Goal: Information Seeking & Learning: Learn about a topic

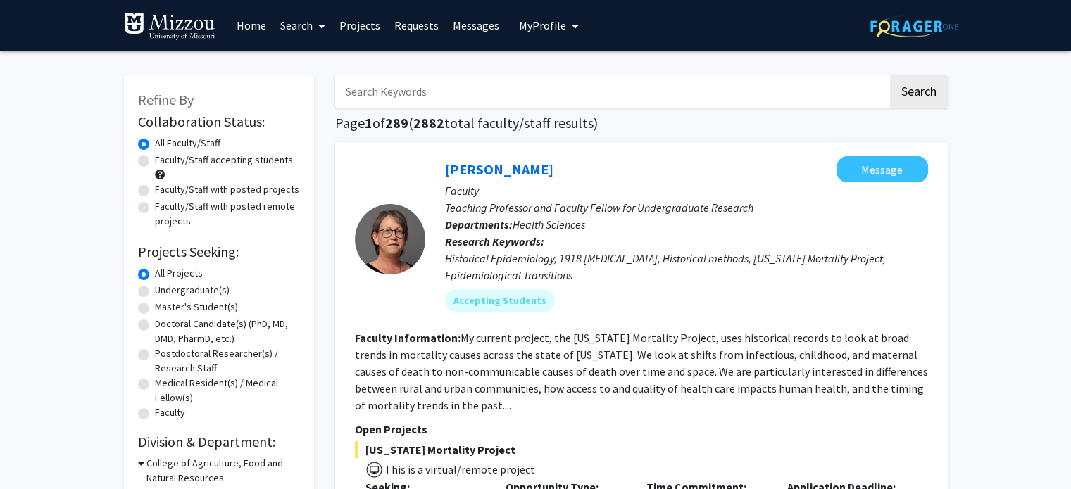
click at [439, 98] on input "Search Keywords" at bounding box center [611, 91] width 553 height 32
click at [890, 75] on button "Search" at bounding box center [919, 91] width 58 height 32
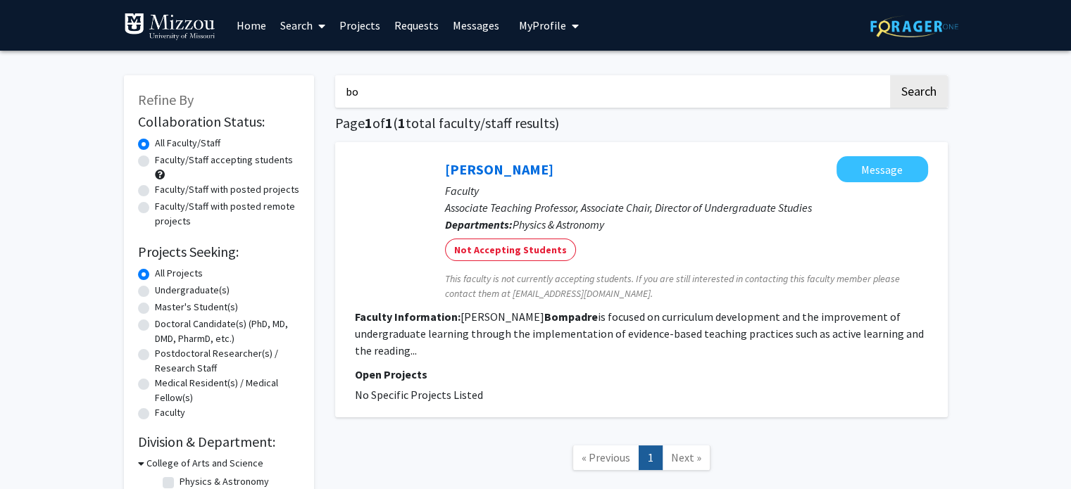
type input "b"
type input "a"
click at [890, 75] on button "Search" at bounding box center [919, 91] width 58 height 32
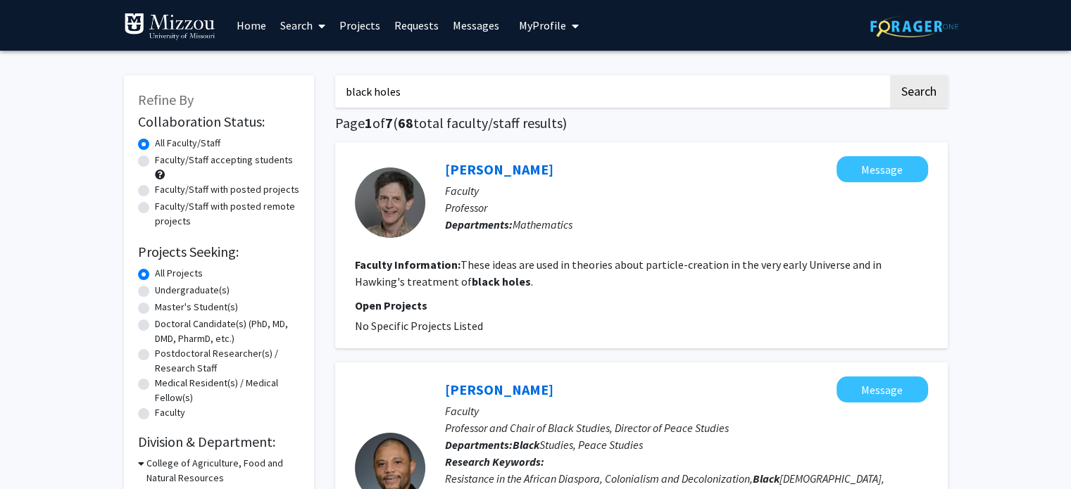
click at [824, 93] on input "black holes" at bounding box center [611, 91] width 553 height 32
type input "b"
click at [890, 75] on button "Search" at bounding box center [919, 91] width 58 height 32
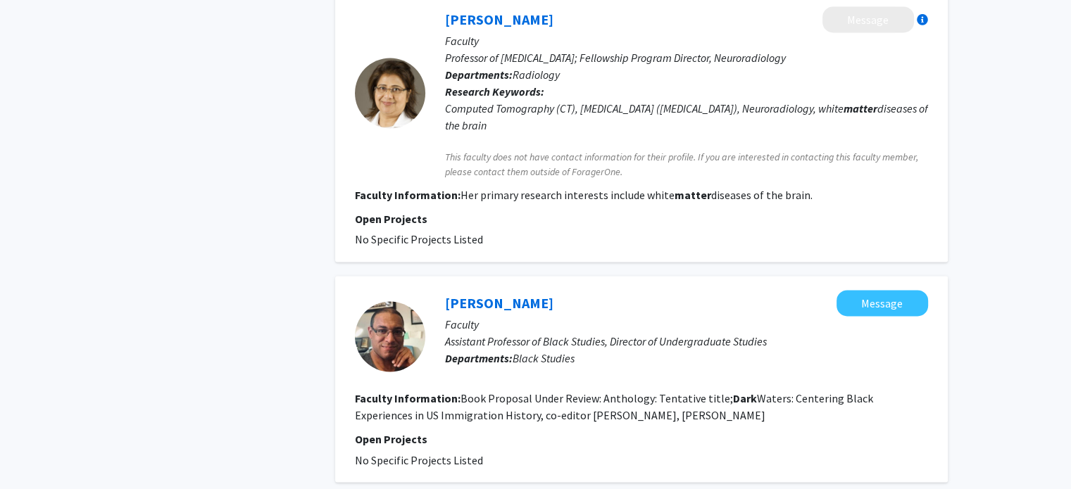
scroll to position [2243, 0]
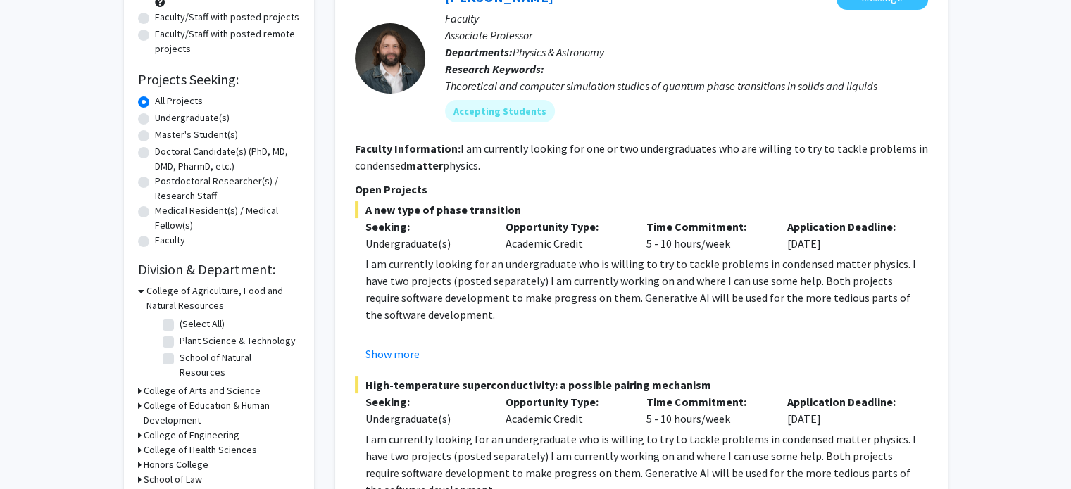
scroll to position [0, 0]
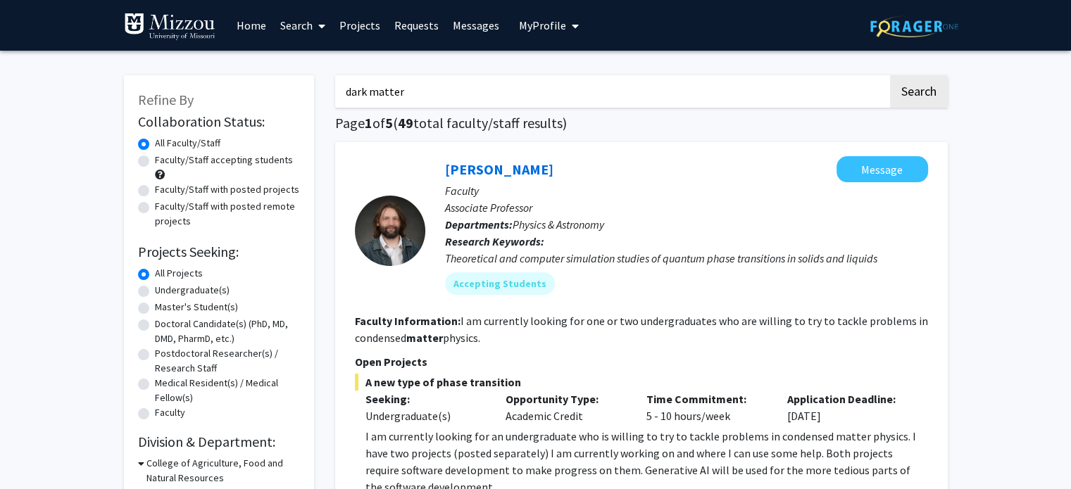
click at [885, 81] on input "dark matter" at bounding box center [611, 91] width 553 height 32
type input "d"
click at [890, 75] on button "Search" at bounding box center [919, 91] width 58 height 32
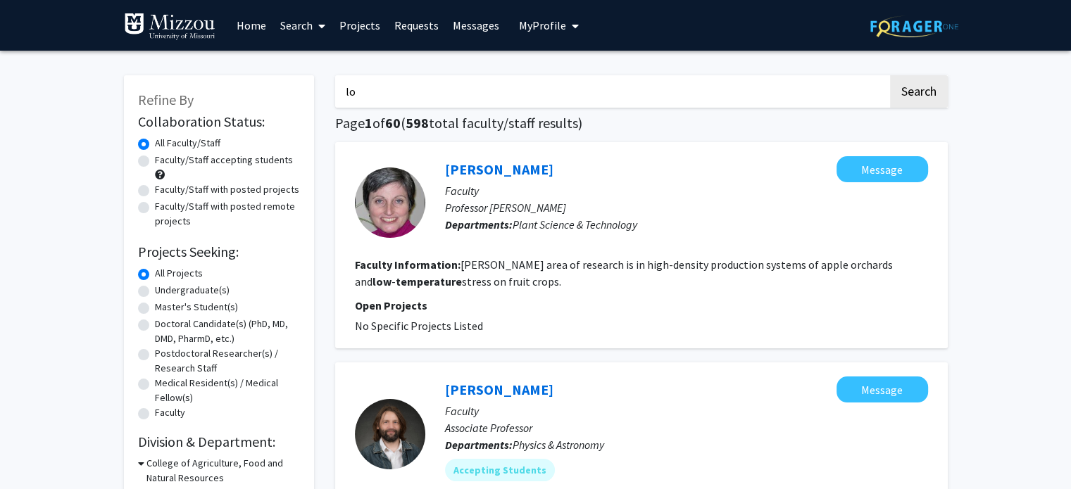
type input "l"
type input "magma"
click at [890, 75] on button "Search" at bounding box center [919, 91] width 58 height 32
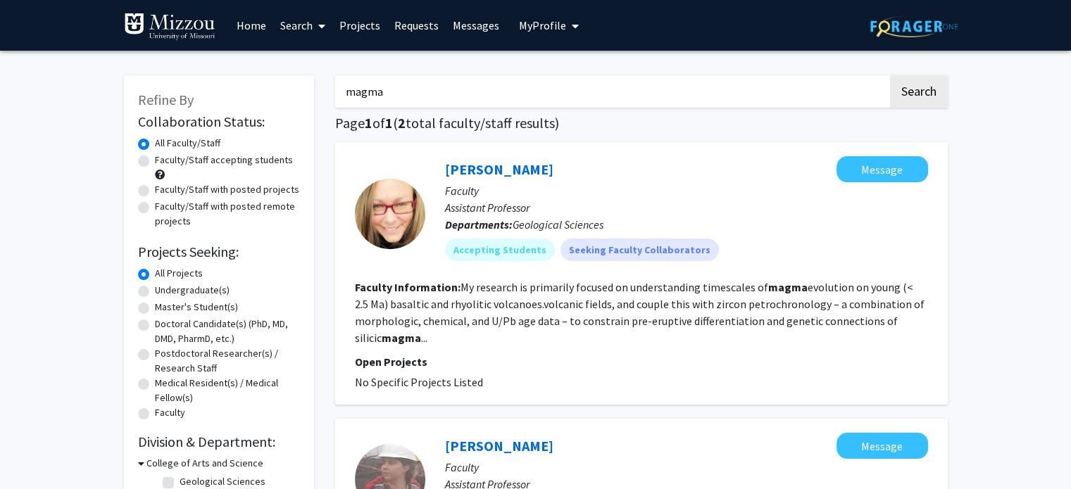
click at [1068, 484] on div "Refine By Collaboration Status: Collaboration Status All Faculty/Staff Collabor…" at bounding box center [535, 411] width 1071 height 721
click at [315, 27] on span at bounding box center [319, 25] width 13 height 49
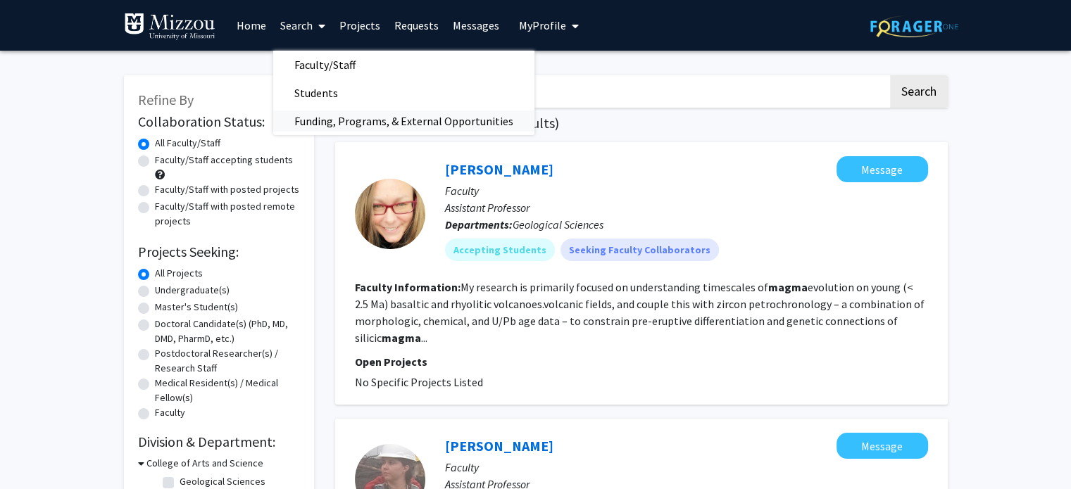
click at [323, 122] on span "Funding, Programs, & External Opportunities" at bounding box center [403, 121] width 261 height 28
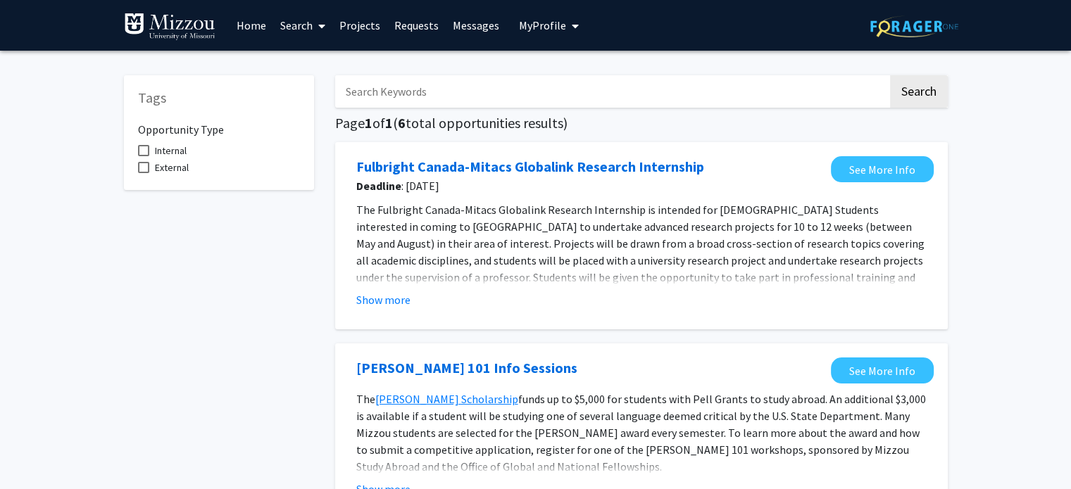
click at [403, 94] on input "Search Keywords" at bounding box center [611, 91] width 553 height 32
click at [890, 75] on button "Search" at bounding box center [919, 91] width 58 height 32
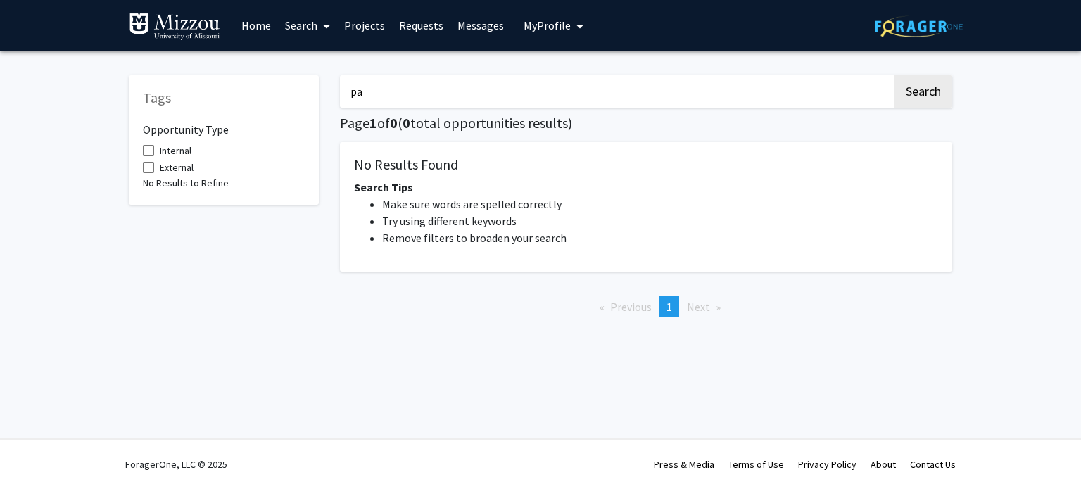
type input "p"
type input "dinosaur"
click at [895, 75] on button "Search" at bounding box center [924, 91] width 58 height 32
click at [311, 27] on link "Search" at bounding box center [307, 25] width 59 height 49
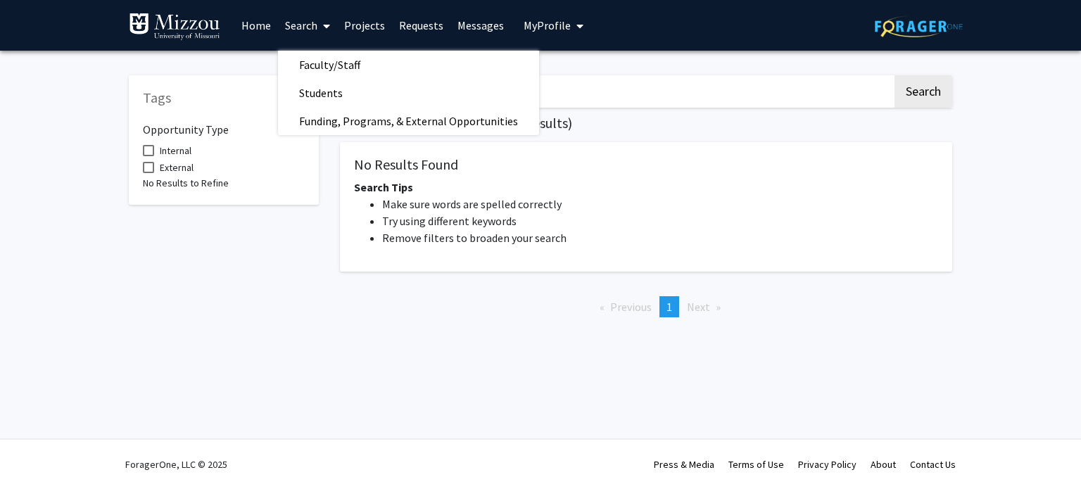
click at [315, 61] on span "Faculty/Staff" at bounding box center [329, 65] width 103 height 28
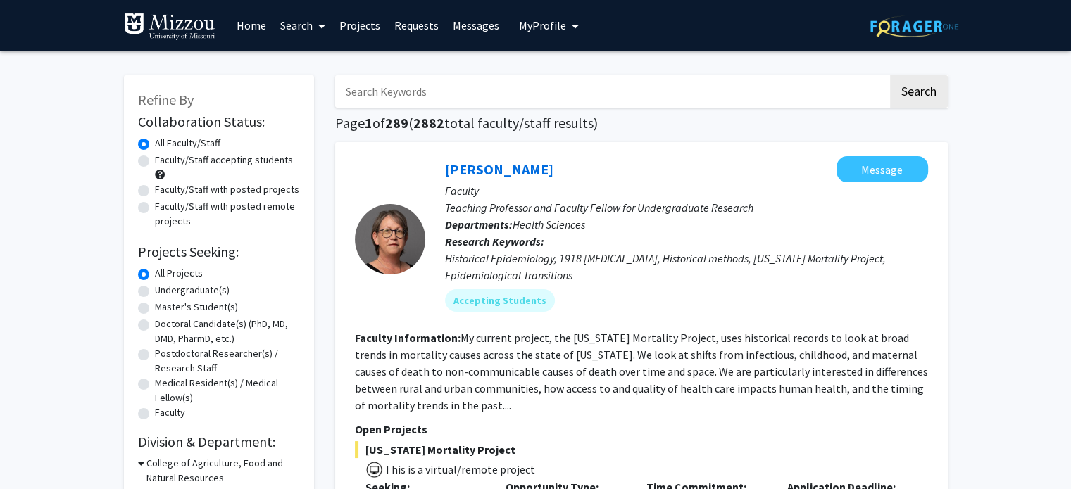
click at [370, 93] on input "Search Keywords" at bounding box center [611, 91] width 553 height 32
type input "paleontology"
click at [890, 75] on button "Search" at bounding box center [919, 91] width 58 height 32
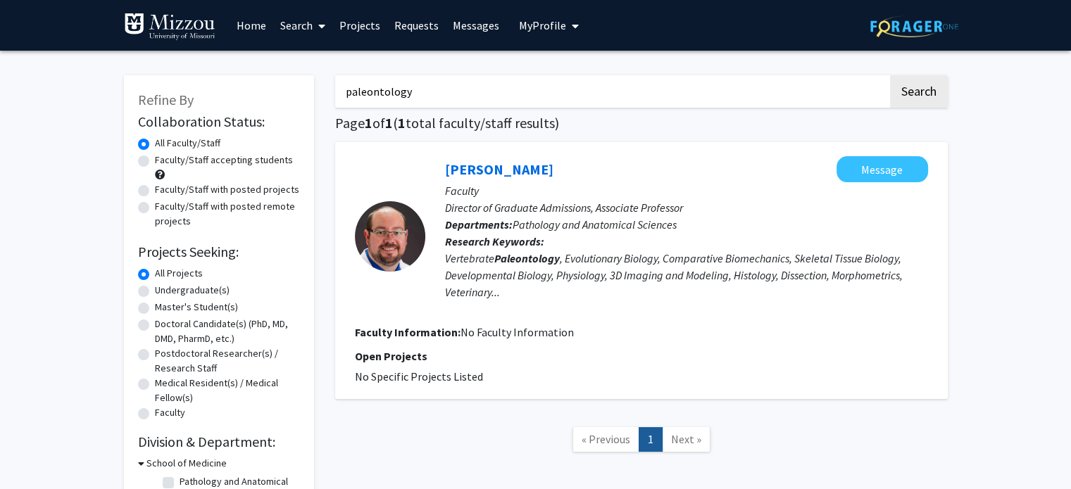
click at [510, 173] on link "[PERSON_NAME]" at bounding box center [499, 169] width 108 height 18
click at [414, 89] on input "paleontology" at bounding box center [611, 91] width 553 height 32
type input "p"
click at [890, 75] on button "Search" at bounding box center [919, 91] width 58 height 32
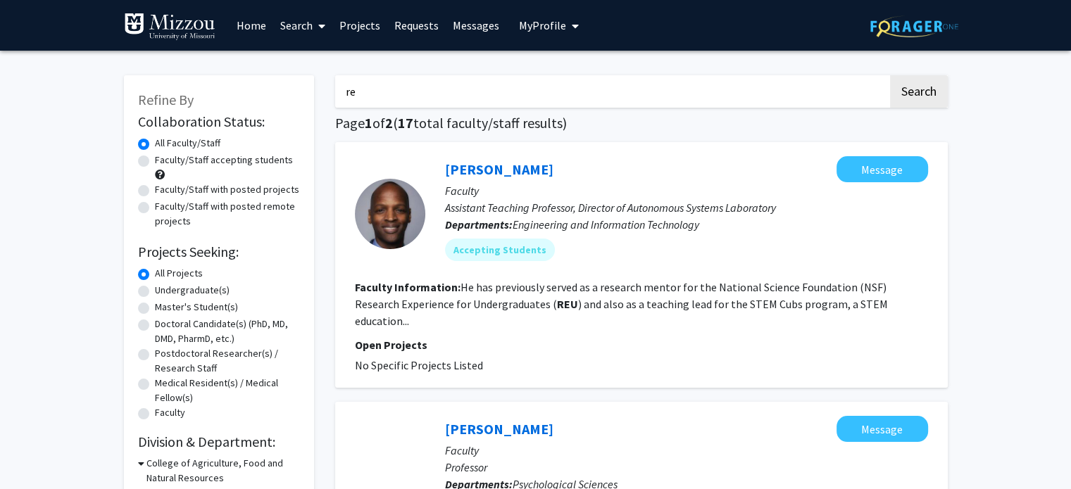
type input "r"
type input "summer"
click at [890, 75] on button "Search" at bounding box center [919, 91] width 58 height 32
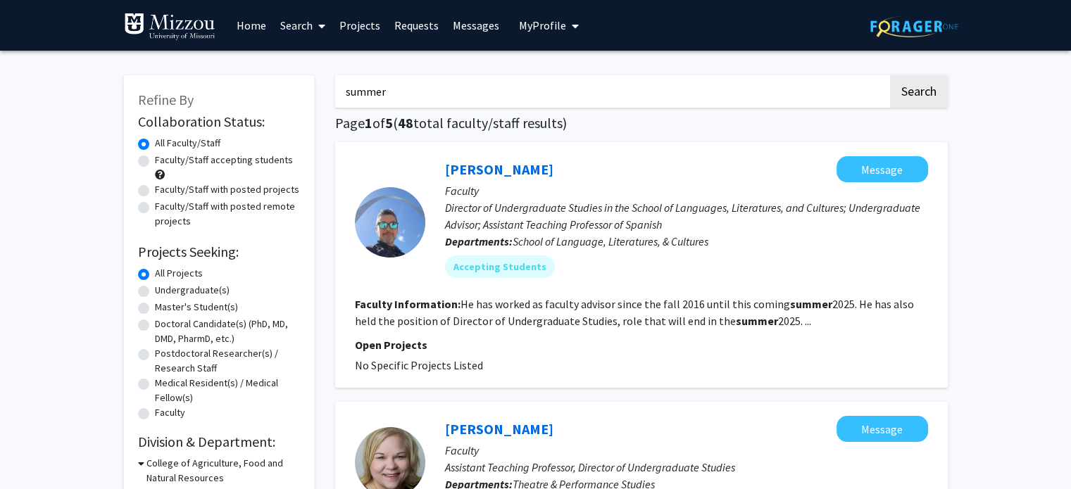
scroll to position [428, 0]
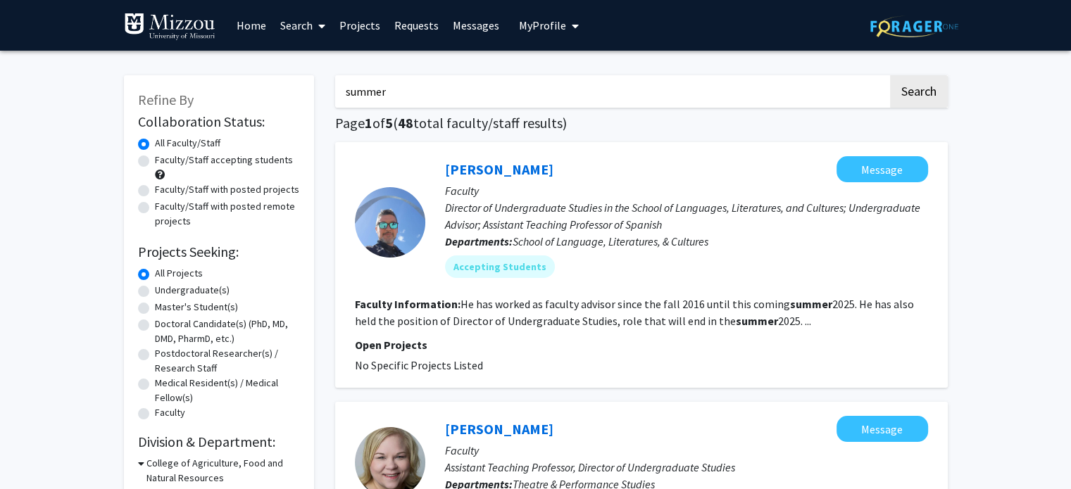
click at [303, 19] on link "Search" at bounding box center [302, 25] width 59 height 49
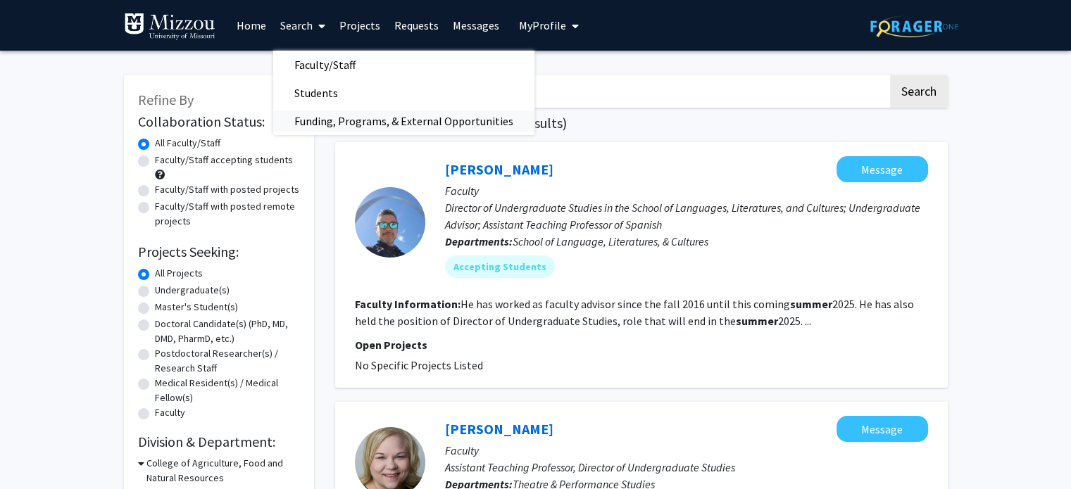
click at [330, 120] on span "Funding, Programs, & External Opportunities" at bounding box center [403, 121] width 261 height 28
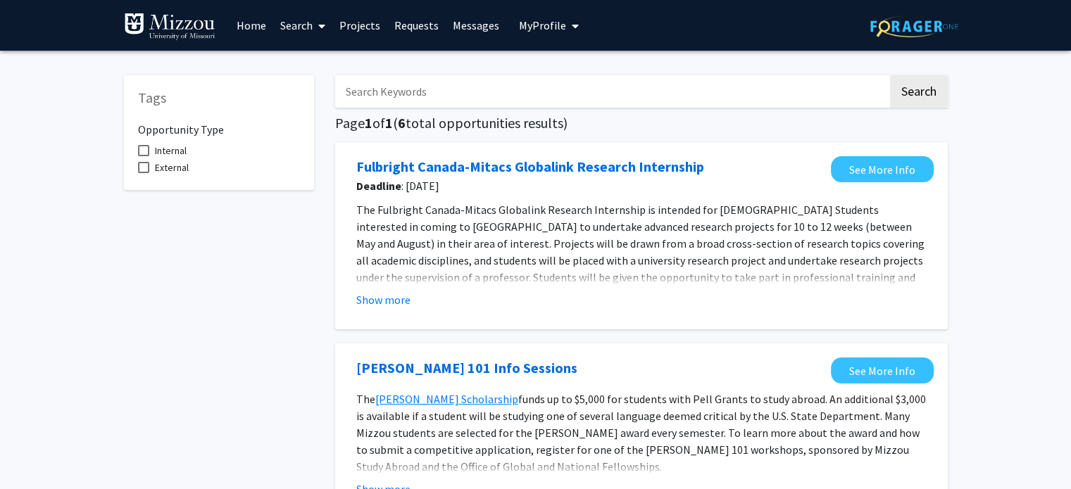
click at [403, 102] on input "Search Keywords" at bounding box center [611, 91] width 553 height 32
click at [890, 75] on button "Search" at bounding box center [919, 91] width 58 height 32
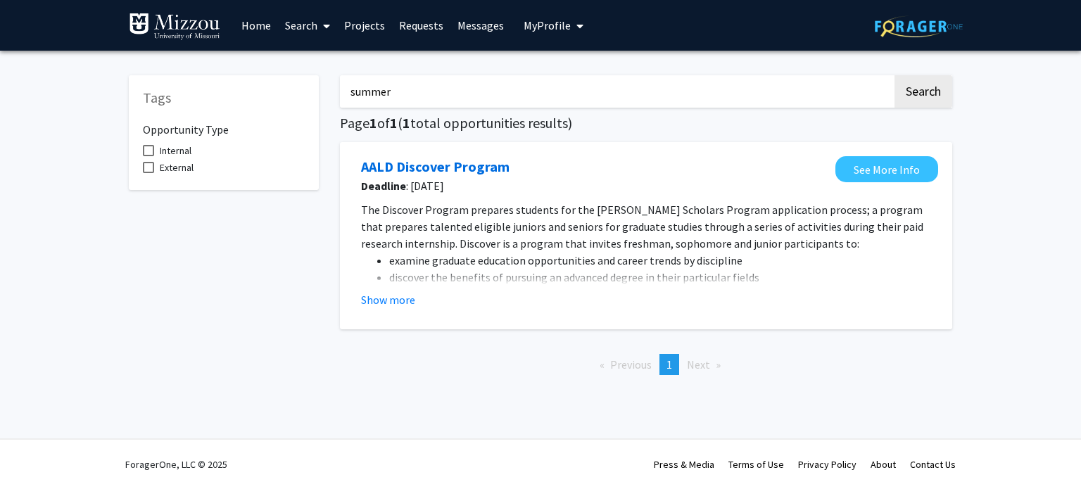
click at [399, 300] on button "Show more" at bounding box center [388, 299] width 54 height 17
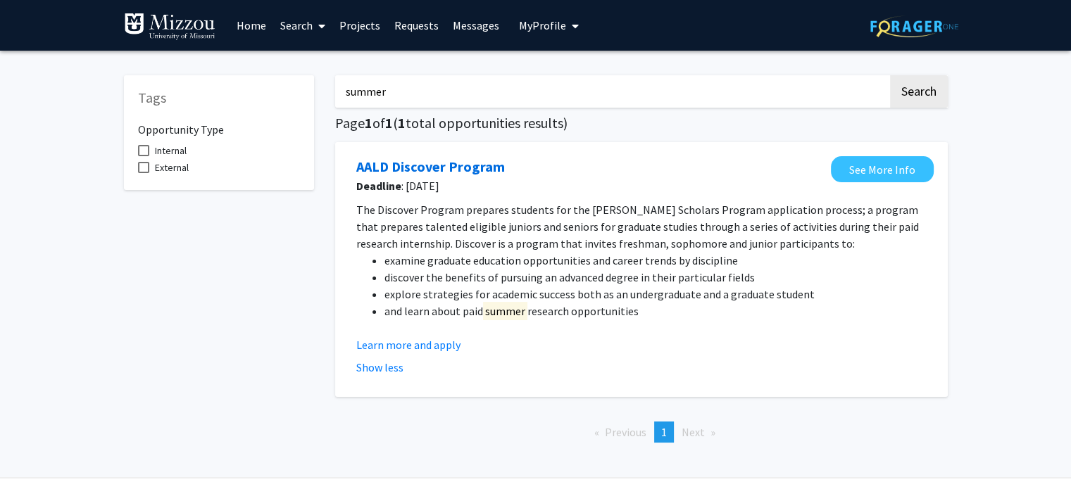
click at [401, 89] on input "summer" at bounding box center [611, 91] width 553 height 32
type input "s"
click at [280, 23] on link "Search" at bounding box center [302, 25] width 59 height 49
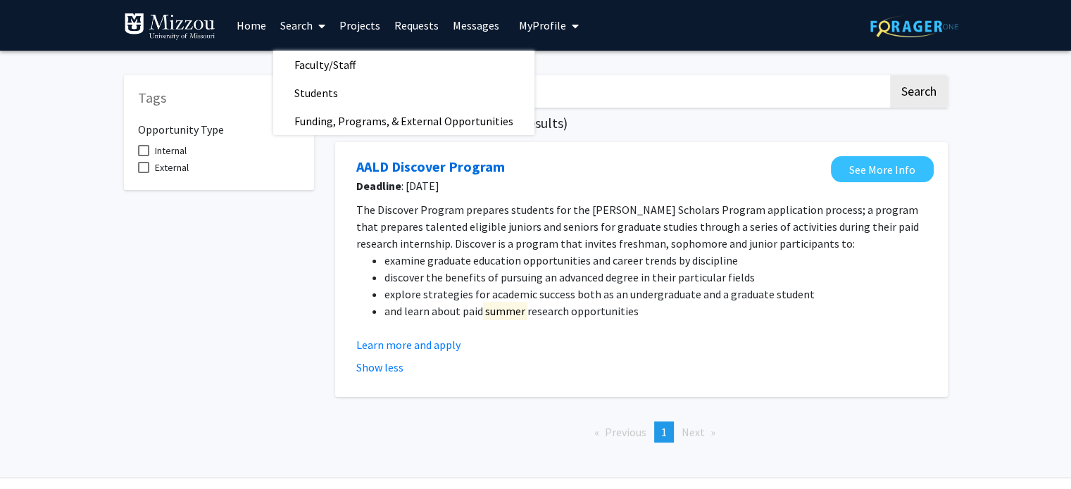
click at [305, 72] on span "Faculty/Staff" at bounding box center [324, 65] width 103 height 28
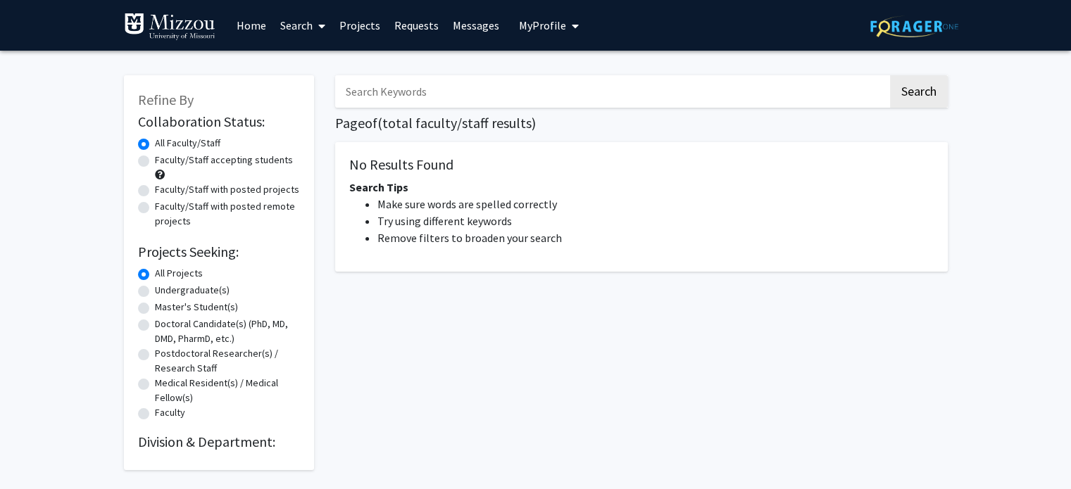
click at [384, 87] on input "Search Keywords" at bounding box center [611, 91] width 553 height 32
click at [890, 75] on button "Search" at bounding box center [919, 91] width 58 height 32
click at [917, 88] on button "Search" at bounding box center [919, 91] width 58 height 32
click at [477, 78] on input "selly" at bounding box center [611, 91] width 553 height 32
type input "s"
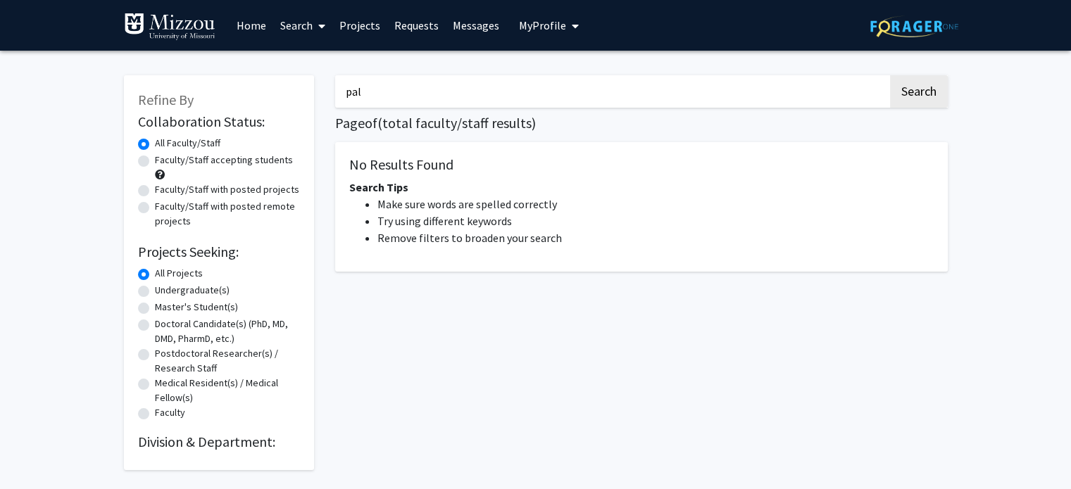
type input "paleontology"
click at [916, 92] on button "Search" at bounding box center [919, 91] width 58 height 32
click at [315, 30] on span at bounding box center [319, 25] width 13 height 49
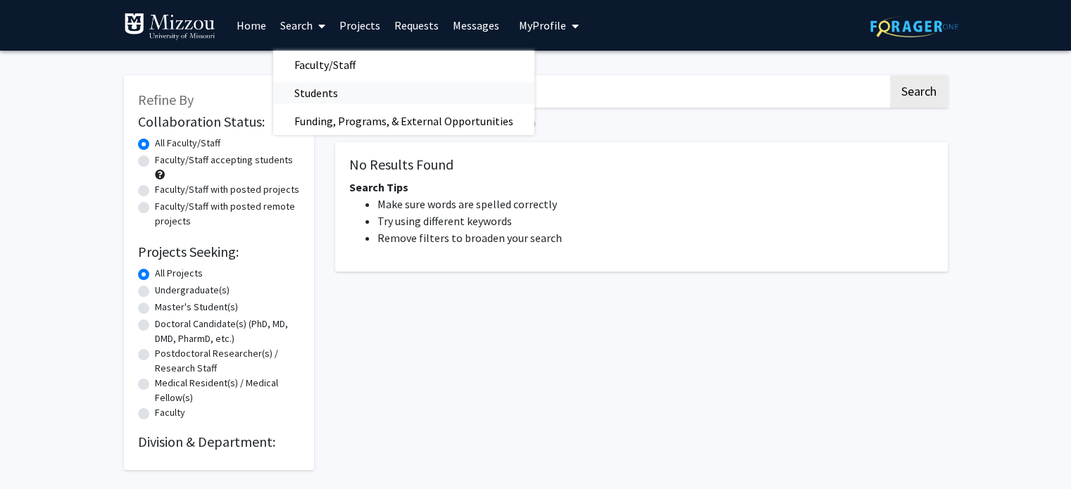
click at [313, 92] on span "Students" at bounding box center [316, 93] width 86 height 28
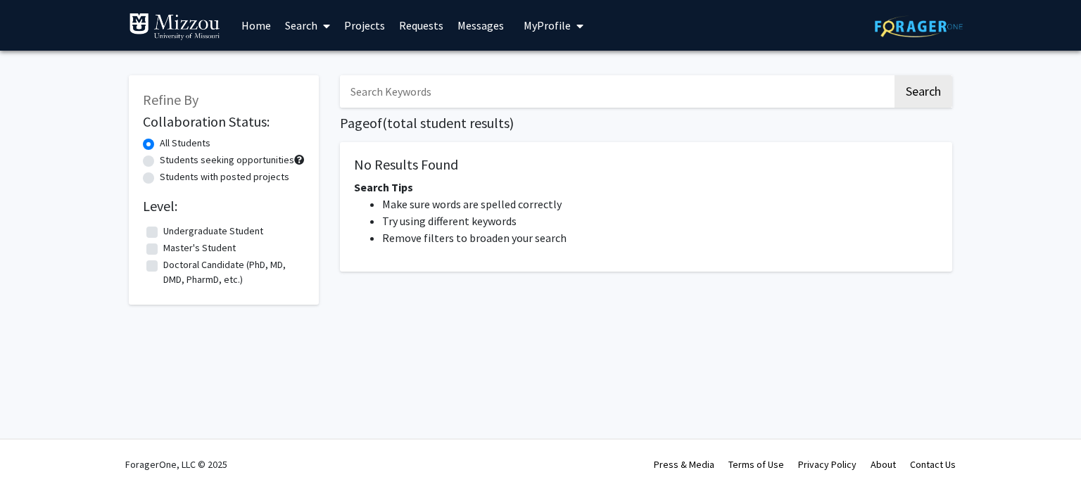
click at [370, 95] on input "Search Keywords" at bounding box center [616, 91] width 553 height 32
type input "paleontology"
click at [918, 87] on button "Search" at bounding box center [924, 91] width 58 height 32
click at [310, 27] on link "Search" at bounding box center [307, 25] width 59 height 49
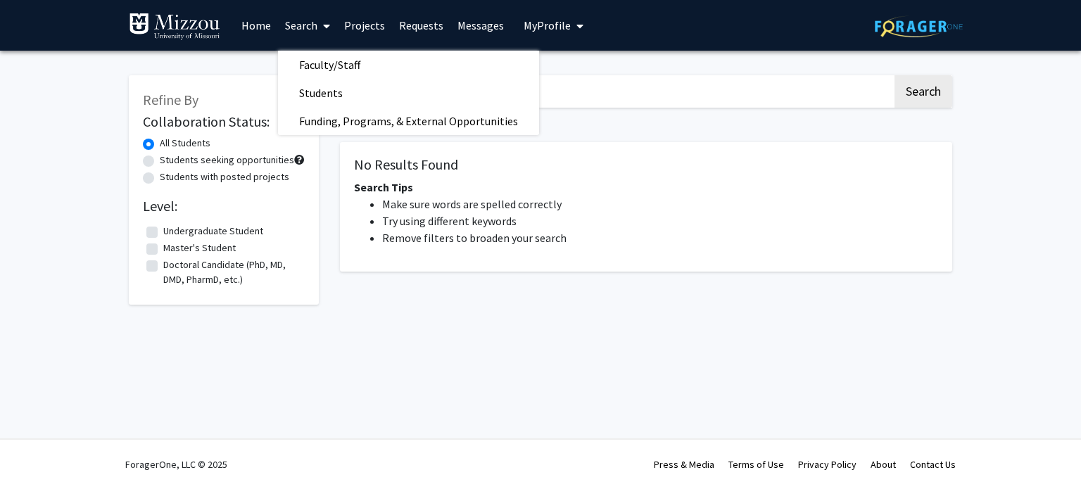
click at [318, 67] on span "Faculty/Staff" at bounding box center [329, 65] width 103 height 28
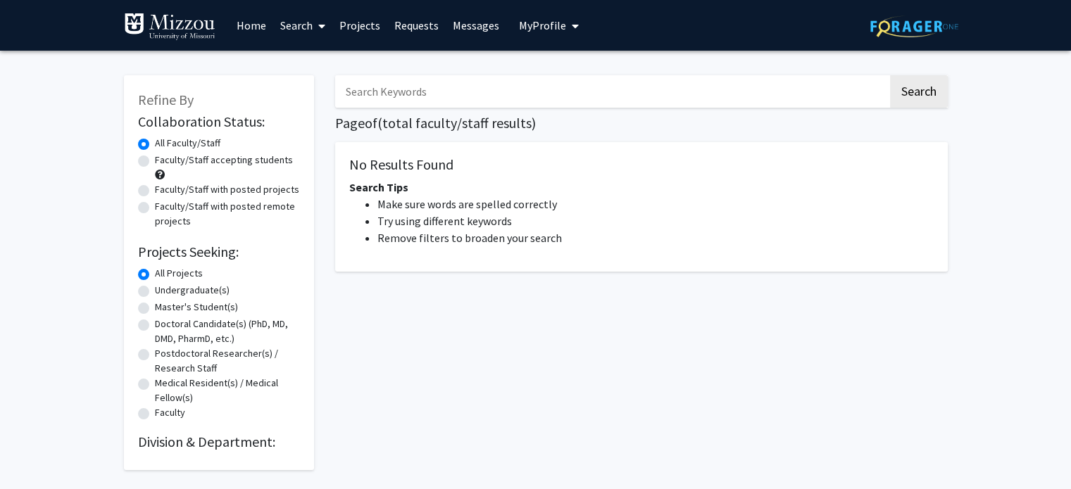
click at [384, 92] on input "Search Keywords" at bounding box center [611, 91] width 553 height 32
click at [912, 90] on button "Search" at bounding box center [919, 91] width 58 height 32
click at [449, 86] on input "paleontology" at bounding box center [611, 91] width 553 height 32
type input "p"
type input "geological sciences"
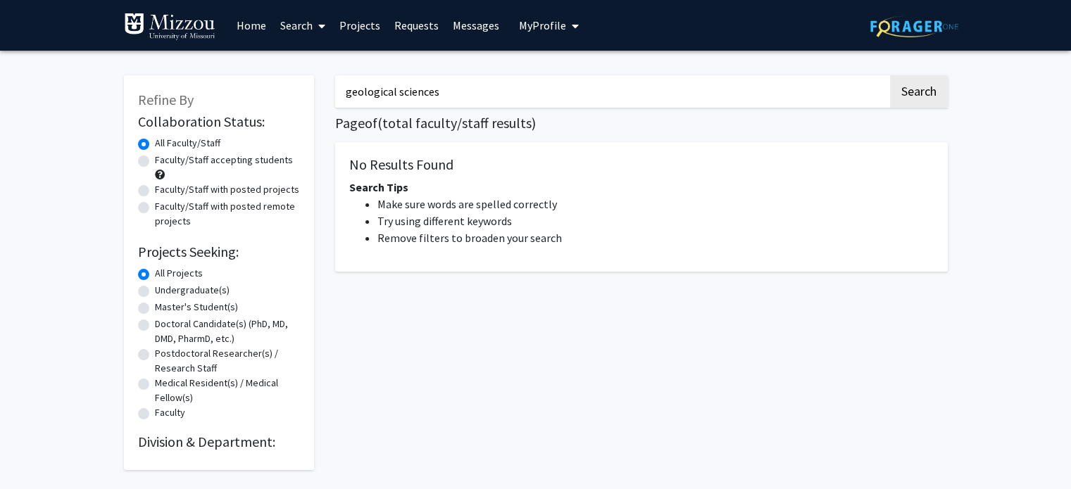
click at [890, 75] on button "Search" at bounding box center [919, 91] width 58 height 32
click at [918, 92] on button "Search" at bounding box center [919, 91] width 58 height 32
click at [256, 26] on link "Home" at bounding box center [251, 25] width 44 height 49
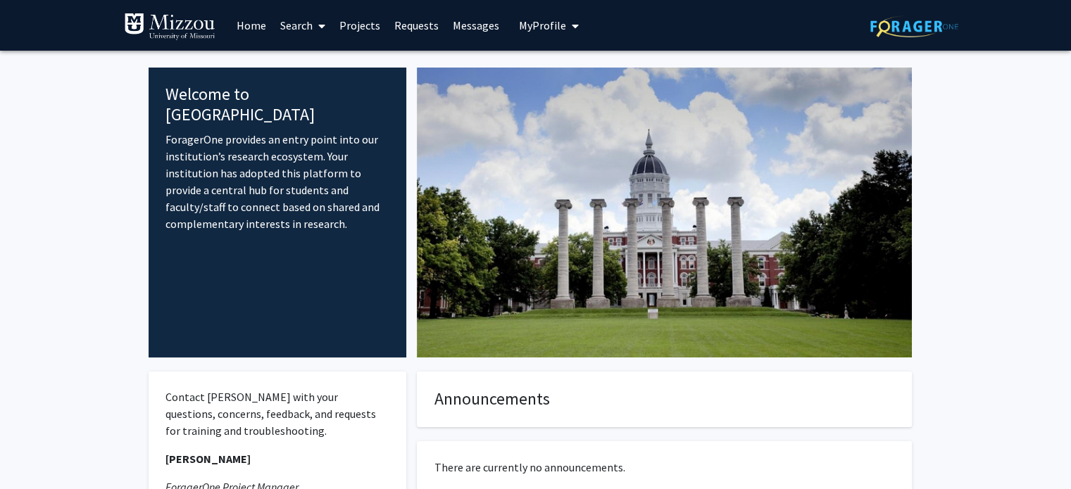
click at [692, 317] on img at bounding box center [664, 213] width 495 height 290
